Goal: Find specific page/section: Find specific page/section

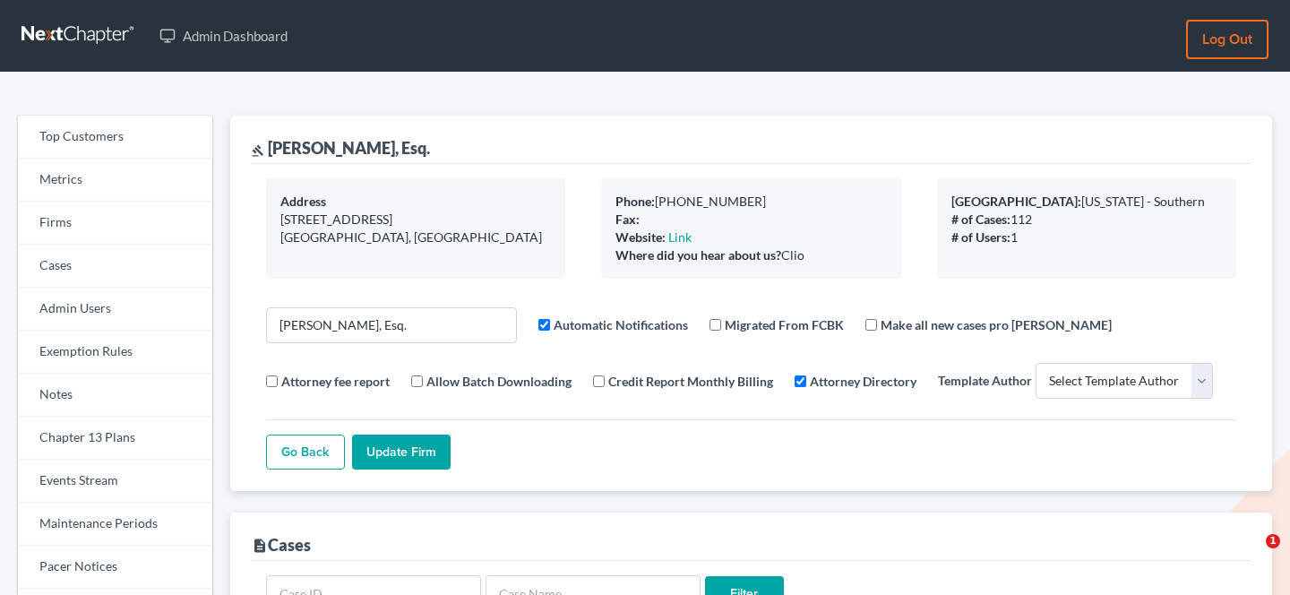
select select
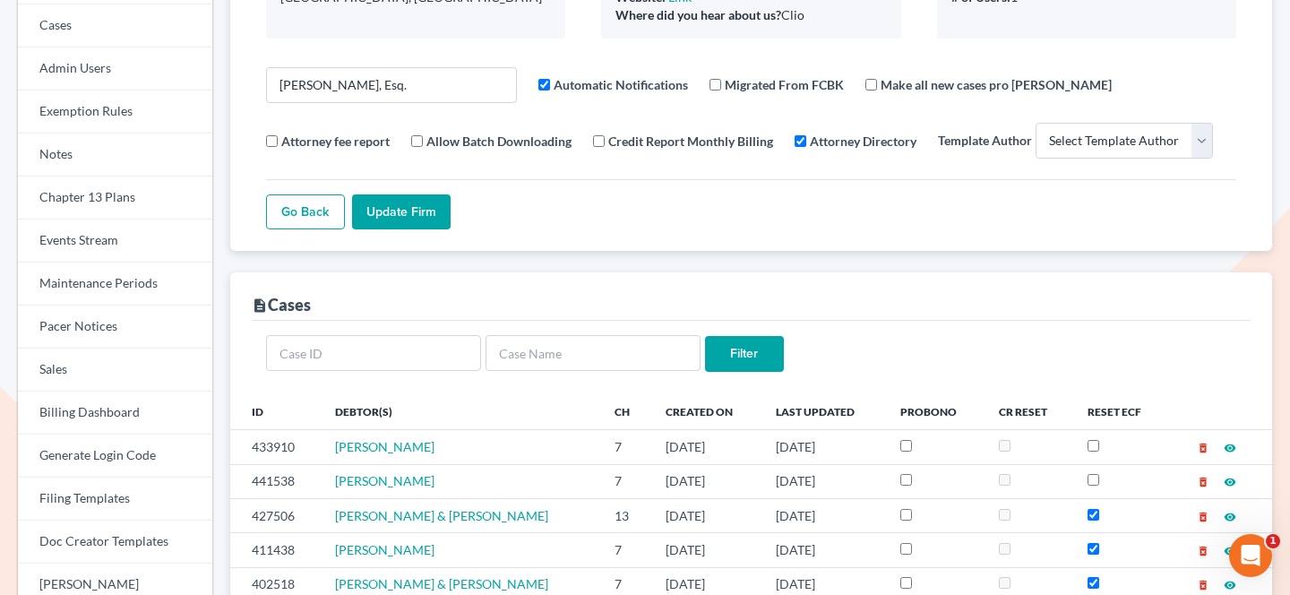
scroll to position [65, 0]
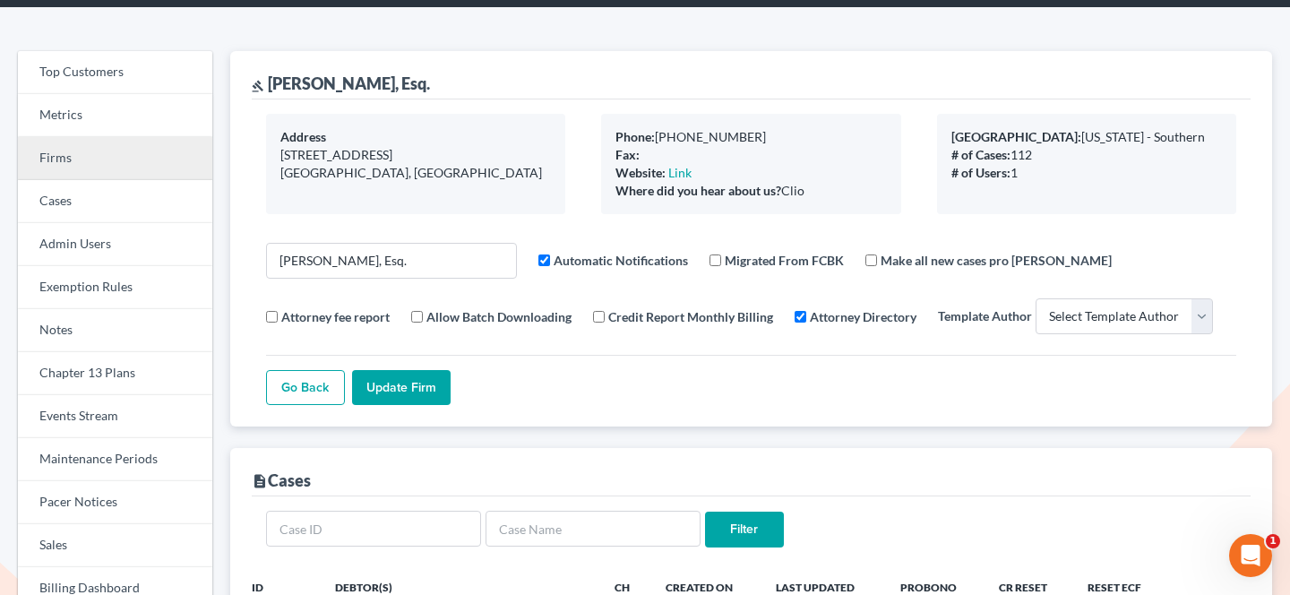
click at [153, 160] on link "Firms" at bounding box center [115, 158] width 194 height 43
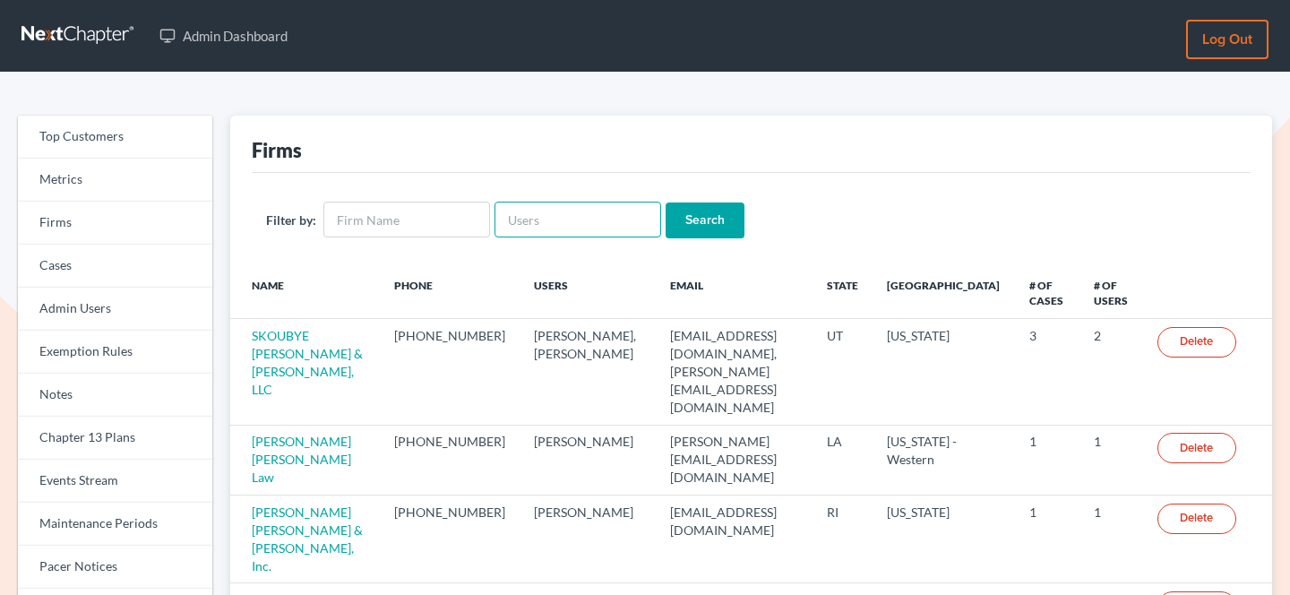
click at [554, 218] on input "text" at bounding box center [578, 220] width 167 height 36
paste input "[EMAIL_ADDRESS][PERSON_NAME][DOMAIN_NAME]"
type input "mtreanor@treanor-advocacy.com"
click at [689, 220] on input "Search" at bounding box center [705, 221] width 79 height 36
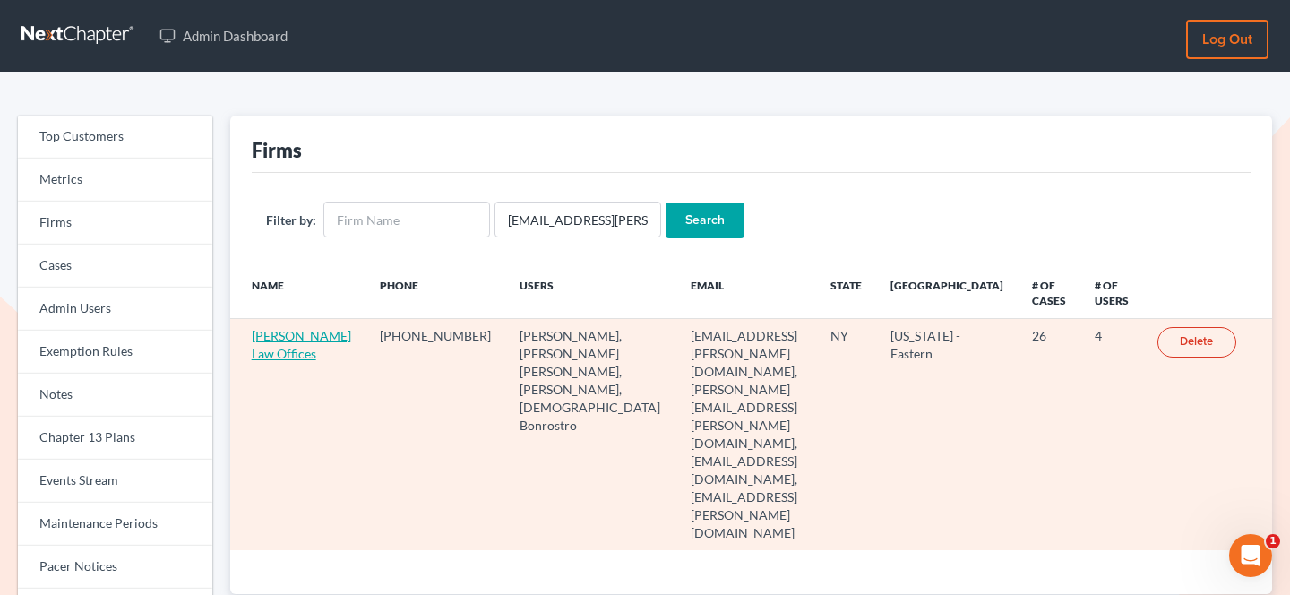
click at [282, 337] on link "[PERSON_NAME] Law Offices" at bounding box center [301, 344] width 99 height 33
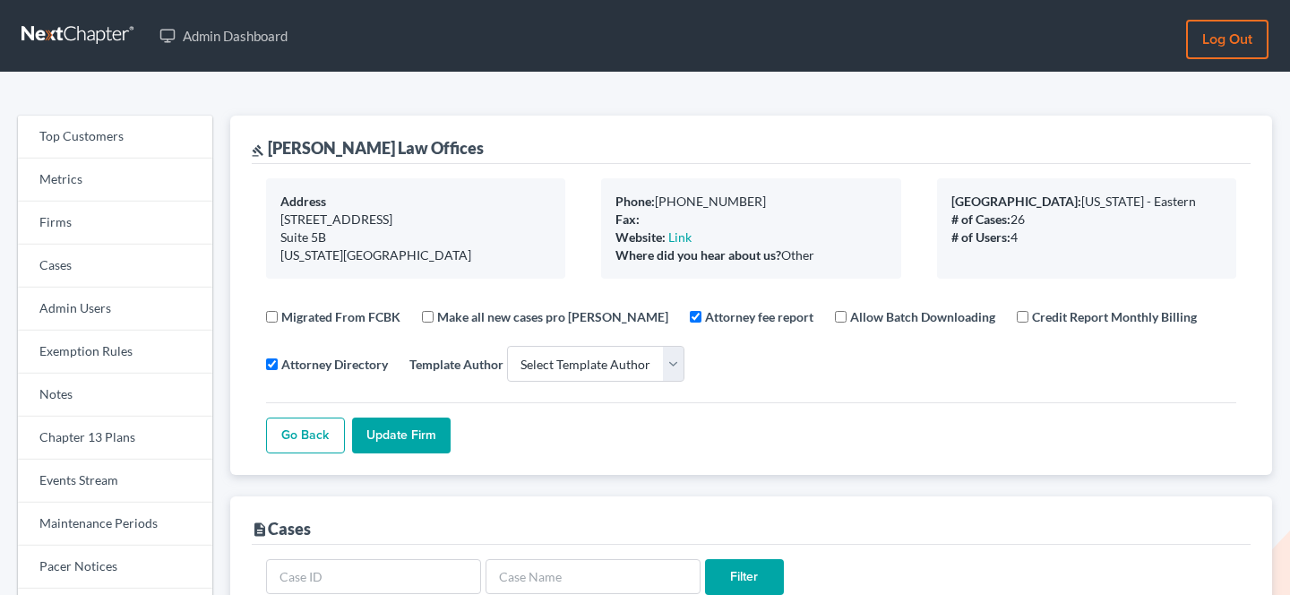
select select
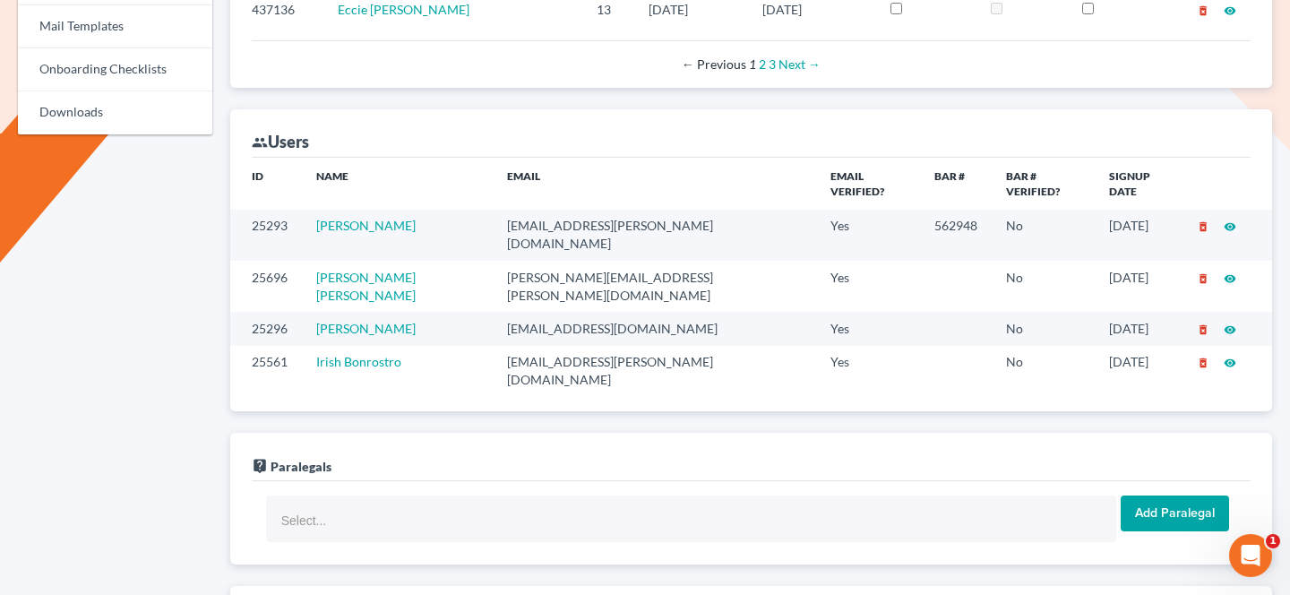
scroll to position [974, 0]
